Goal: Communication & Community: Share content

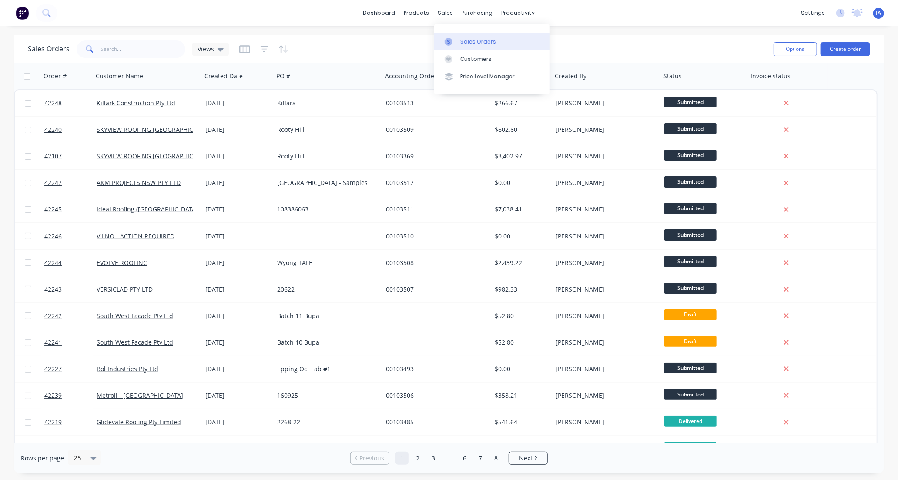
click at [466, 40] on div "Sales Orders" at bounding box center [479, 42] width 36 height 8
click at [547, 42] on link "Workflow" at bounding box center [551, 41] width 115 height 17
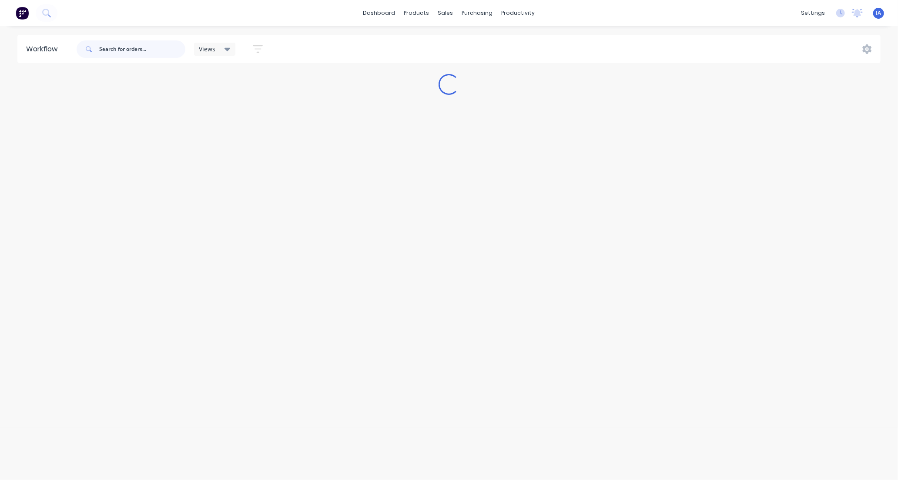
drag, startPoint x: 124, startPoint y: 43, endPoint x: 118, endPoint y: 51, distance: 10.9
click at [122, 48] on input "text" at bounding box center [142, 48] width 86 height 17
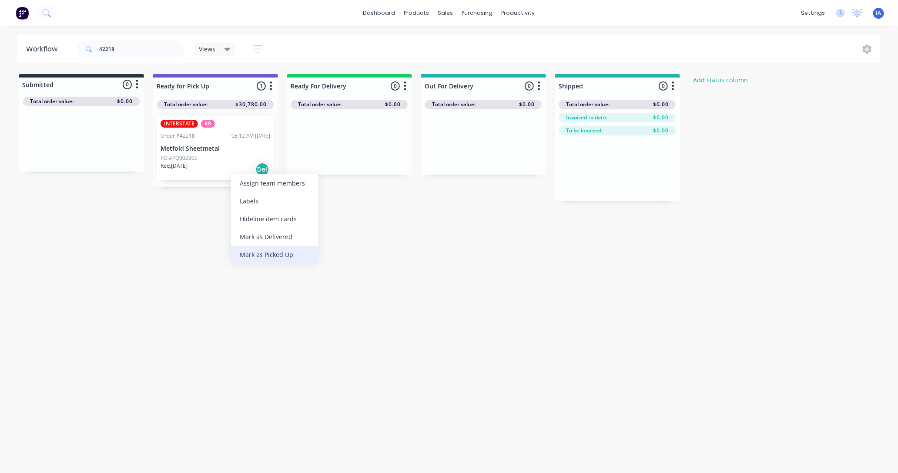
click at [245, 251] on div "Mark as Picked Up" at bounding box center [274, 255] width 87 height 18
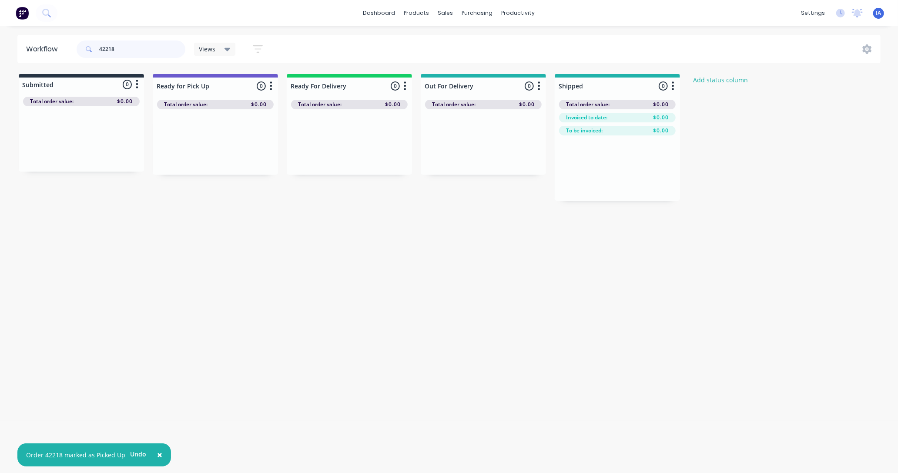
click at [132, 47] on input "42218" at bounding box center [142, 48] width 86 height 17
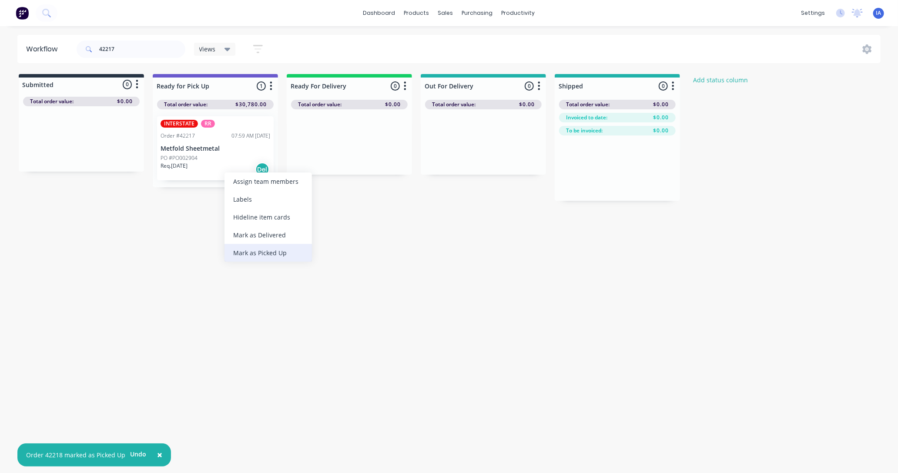
click at [260, 252] on div "Mark as Picked Up" at bounding box center [268, 253] width 87 height 18
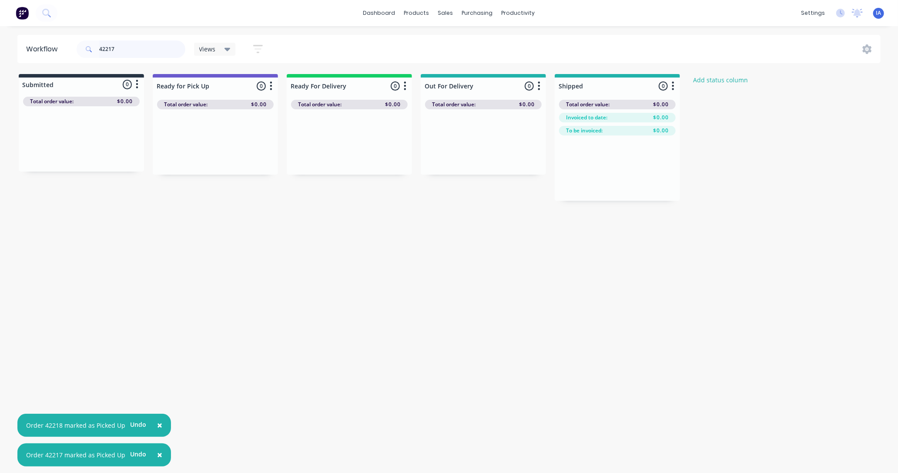
click at [128, 43] on input "42217" at bounding box center [142, 48] width 86 height 17
type input "4"
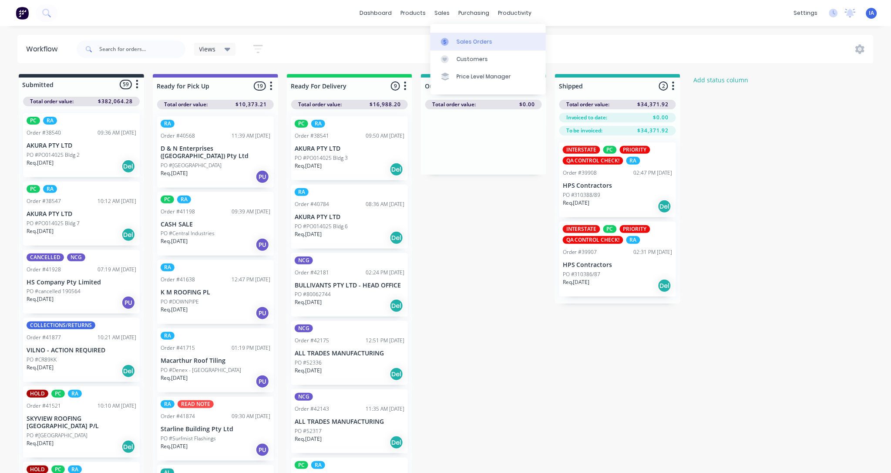
click at [477, 42] on div "Sales Orders" at bounding box center [475, 42] width 36 height 8
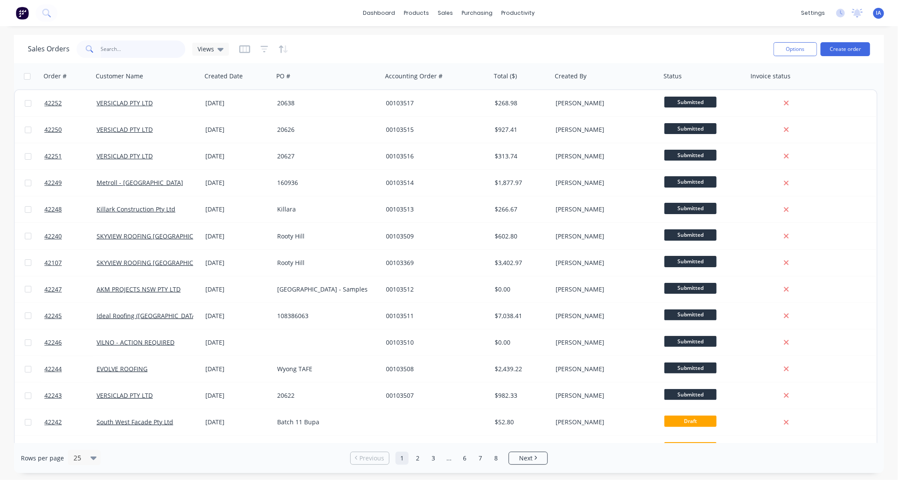
click at [115, 42] on input "text" at bounding box center [143, 48] width 85 height 17
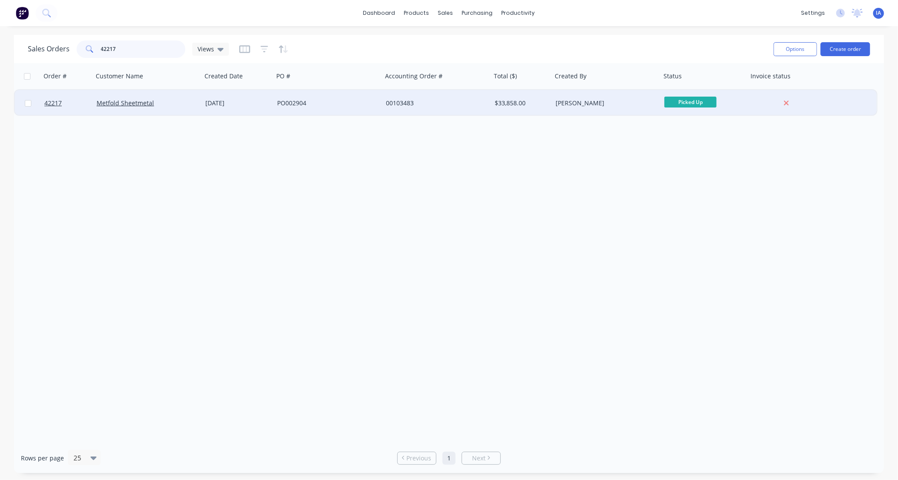
type input "42217"
click at [168, 108] on div "Metfold Sheetmetal" at bounding box center [147, 103] width 109 height 26
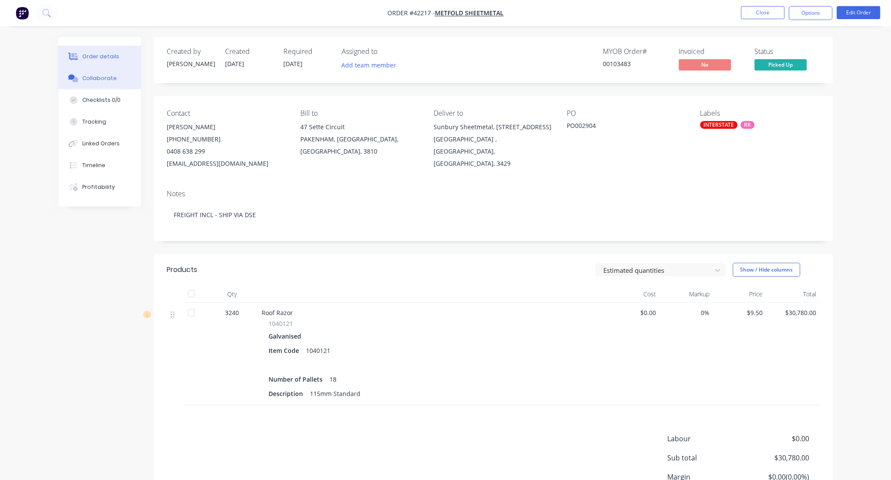
click at [107, 77] on div "Collaborate" at bounding box center [99, 78] width 34 height 8
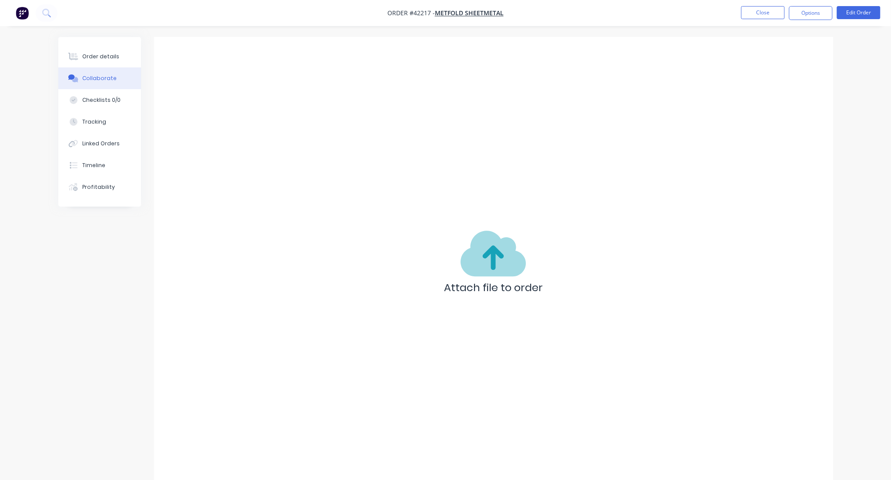
scroll to position [13, 0]
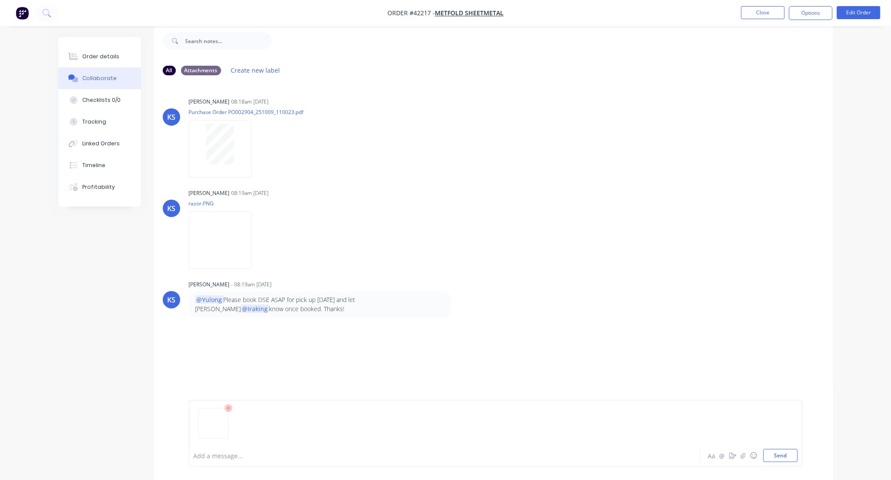
click at [219, 412] on img at bounding box center [213, 412] width 23 height 0
click at [782, 457] on button "Send" at bounding box center [781, 455] width 34 height 13
click at [751, 16] on button "Close" at bounding box center [763, 12] width 44 height 13
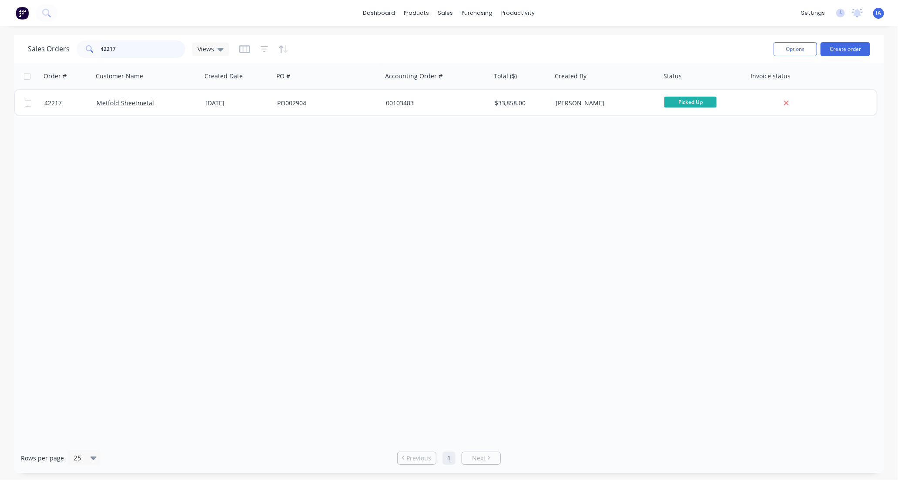
click at [120, 49] on input "42217" at bounding box center [143, 48] width 85 height 17
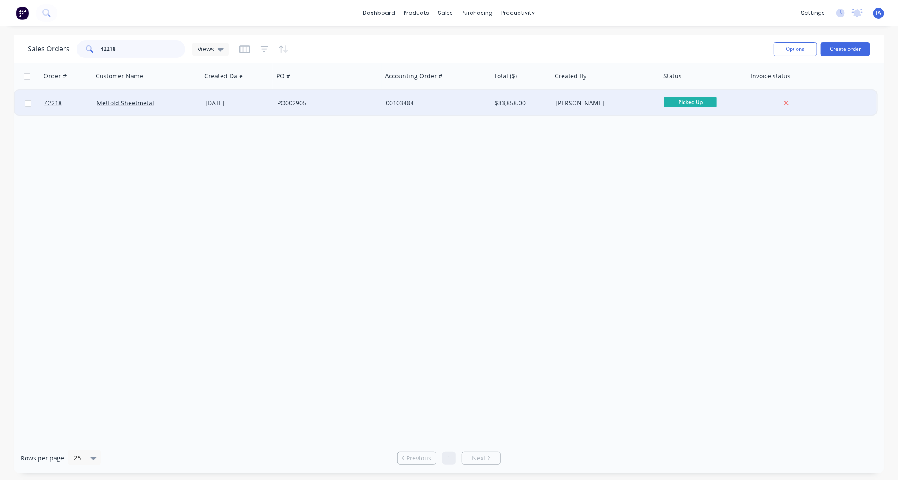
type input "42218"
click at [174, 110] on div "Metfold Sheetmetal" at bounding box center [147, 103] width 109 height 26
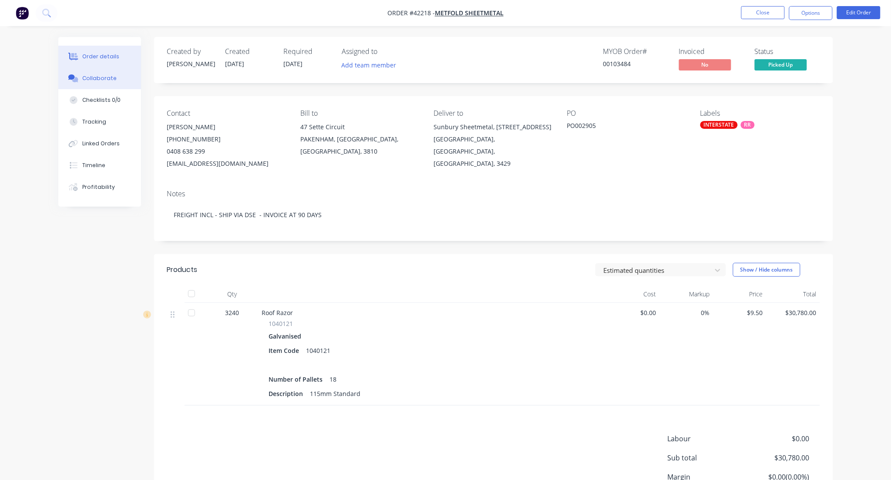
click at [104, 79] on div "Collaborate" at bounding box center [99, 78] width 34 height 8
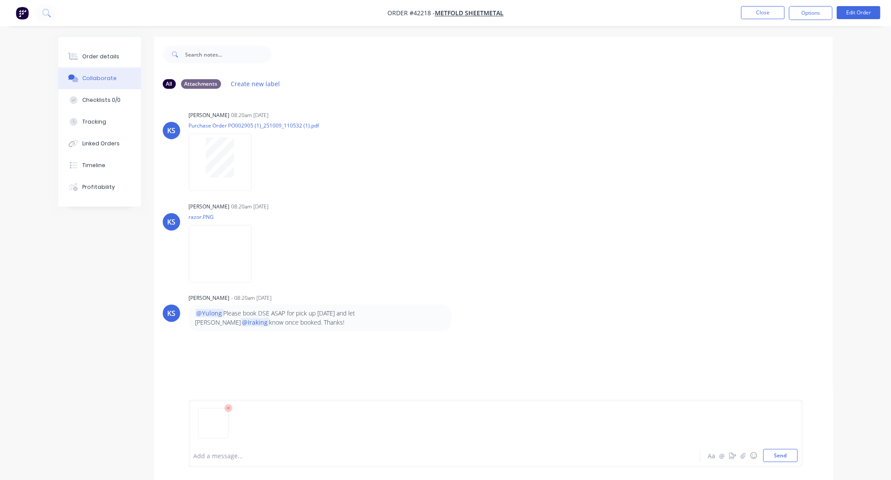
click at [212, 412] on img at bounding box center [213, 412] width 23 height 0
click at [773, 455] on button "Send" at bounding box center [781, 455] width 34 height 13
click at [773, 12] on button "Close" at bounding box center [763, 12] width 44 height 13
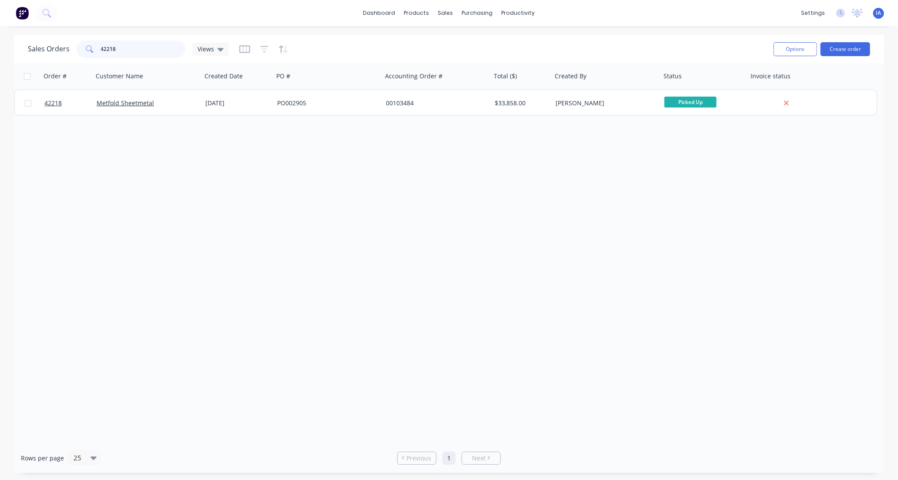
click at [135, 48] on input "42218" at bounding box center [143, 48] width 85 height 17
type input "4"
